Goal: Find specific page/section: Find specific page/section

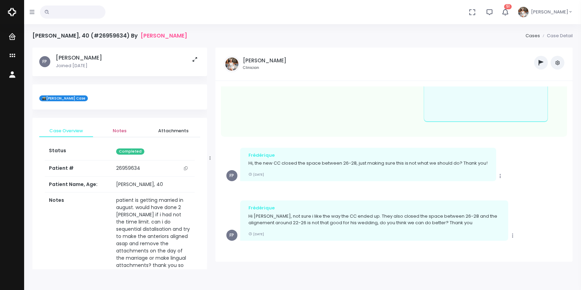
click at [121, 131] on span "Notes" at bounding box center [120, 131] width 43 height 7
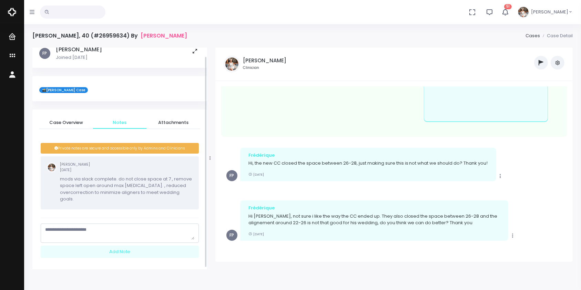
scroll to position [11, 0]
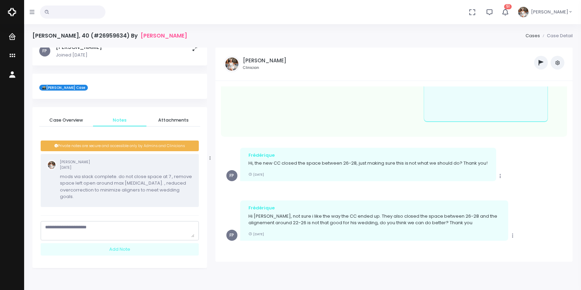
click at [116, 124] on link "Notes" at bounding box center [120, 120] width 54 height 12
click at [67, 122] on span "Case Overview" at bounding box center [66, 120] width 43 height 7
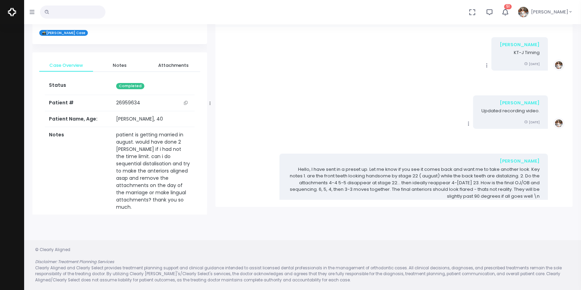
scroll to position [0, 0]
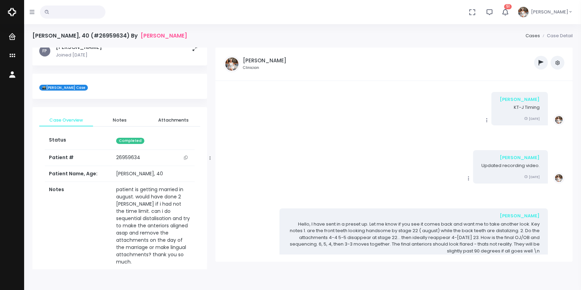
click at [12, 13] on img at bounding box center [12, 12] width 8 height 14
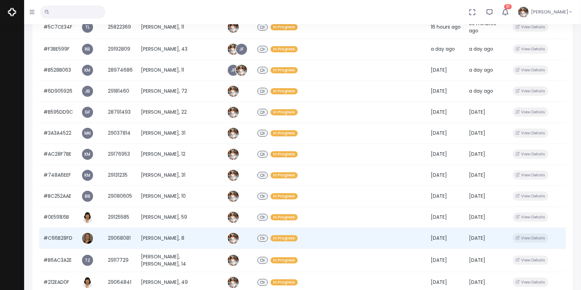
scroll to position [297, 0]
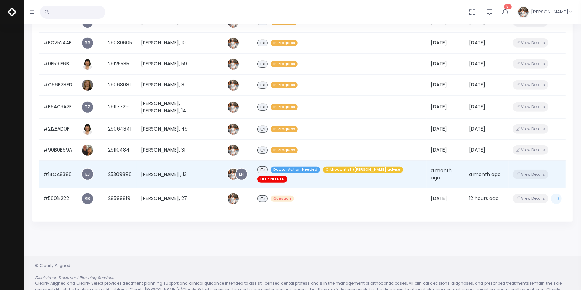
click at [59, 164] on td "#14CA8386" at bounding box center [58, 175] width 38 height 28
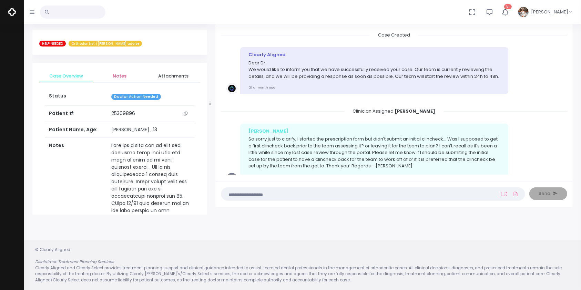
scroll to position [1192, 0]
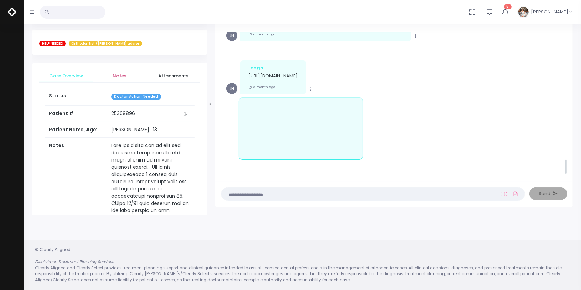
click at [119, 77] on span "Notes" at bounding box center [120, 76] width 43 height 7
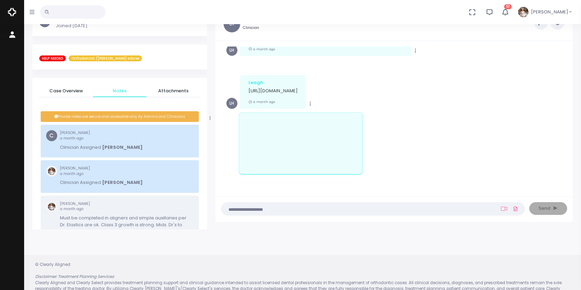
scroll to position [55, 0]
